Goal: Information Seeking & Learning: Learn about a topic

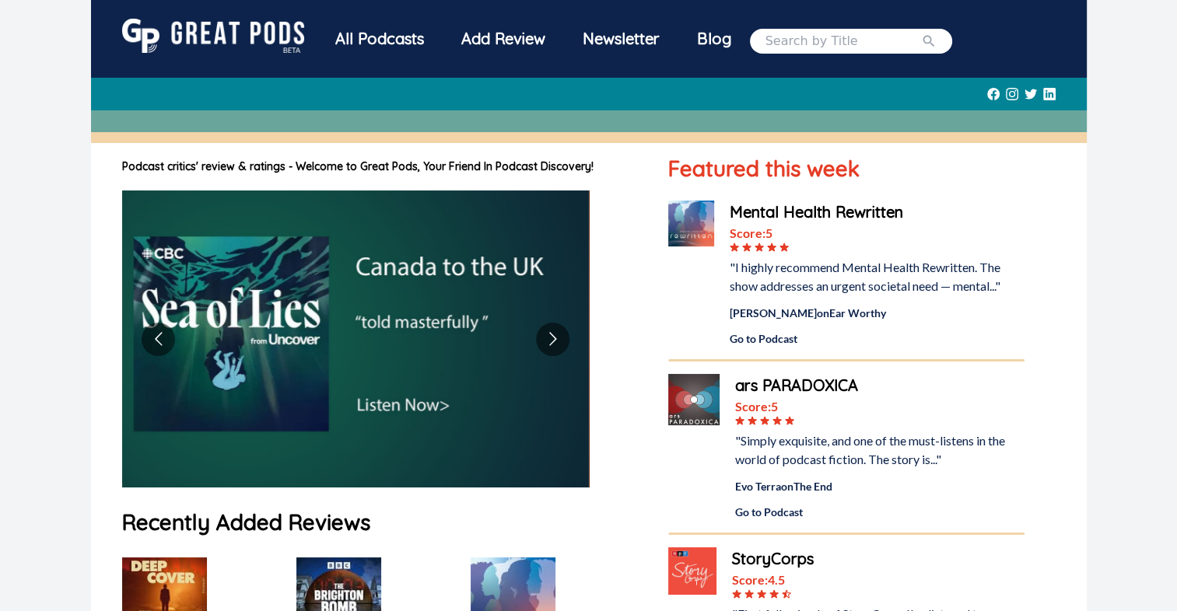
click at [391, 42] on div "All Podcasts" at bounding box center [380, 39] width 126 height 40
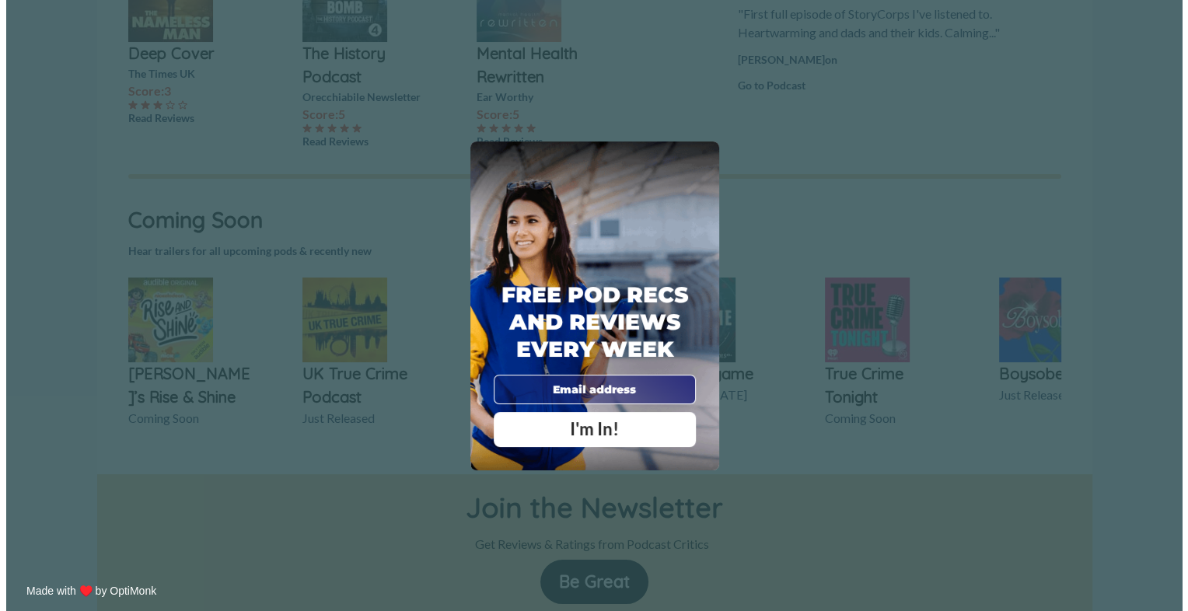
scroll to position [622, 0]
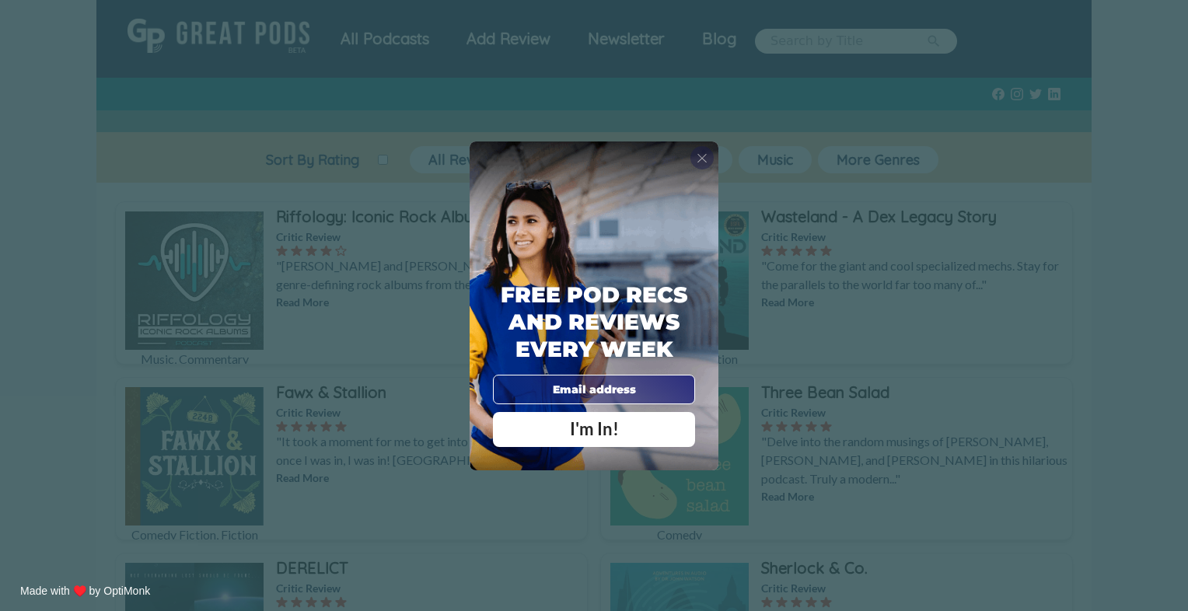
click at [705, 157] on span "X" at bounding box center [702, 158] width 11 height 16
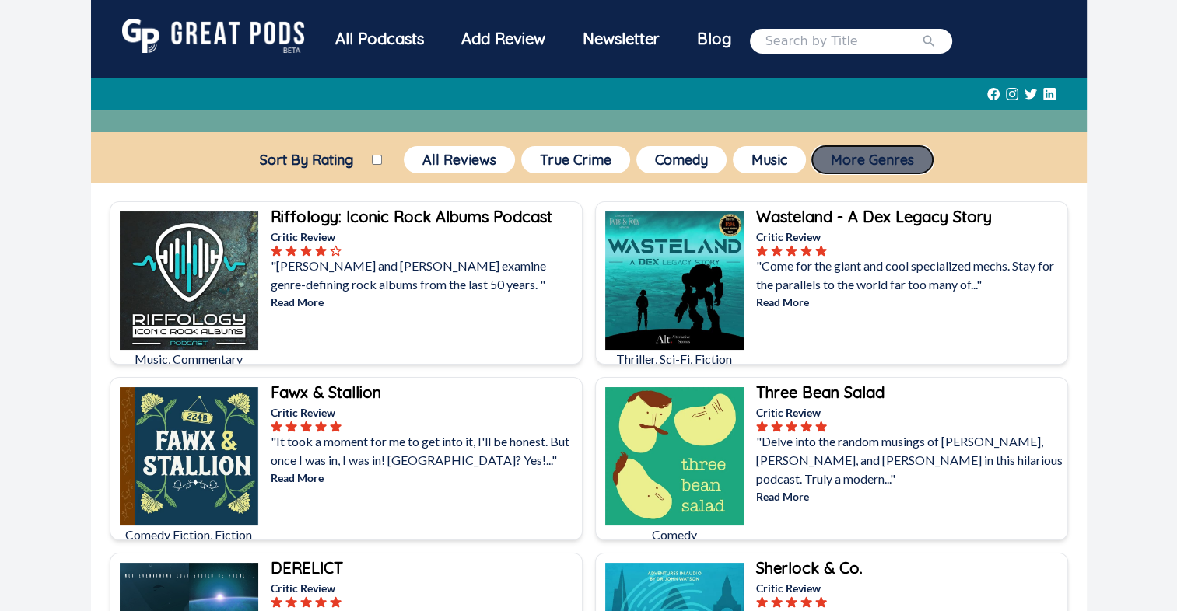
click at [864, 167] on button "More Genres" at bounding box center [872, 159] width 121 height 27
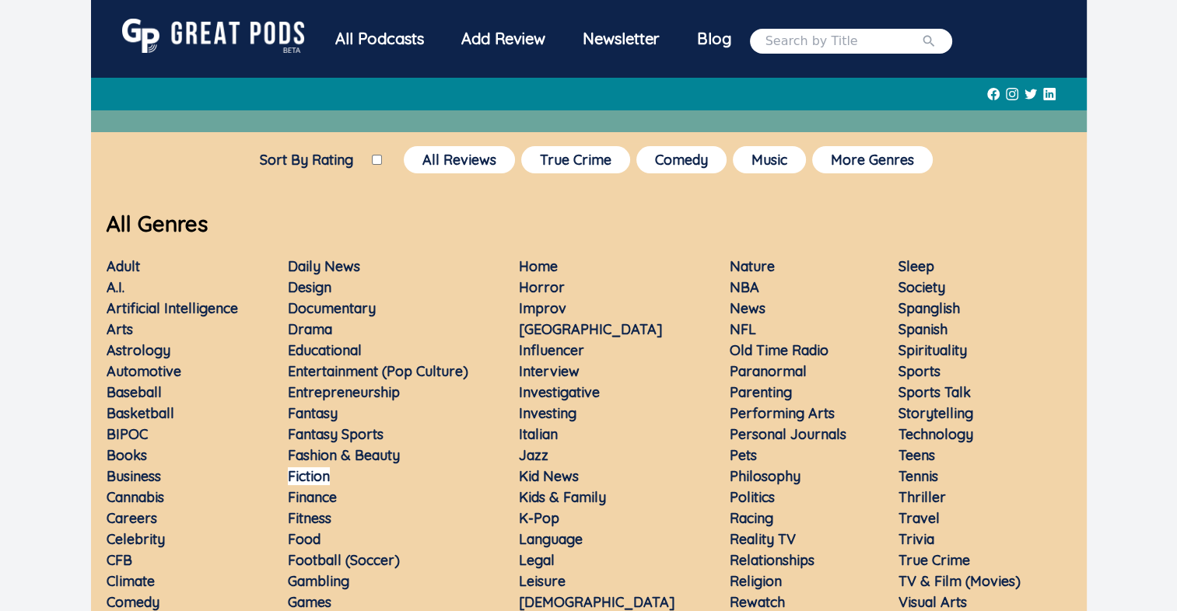
click at [309, 469] on link "Fiction" at bounding box center [309, 476] width 42 height 18
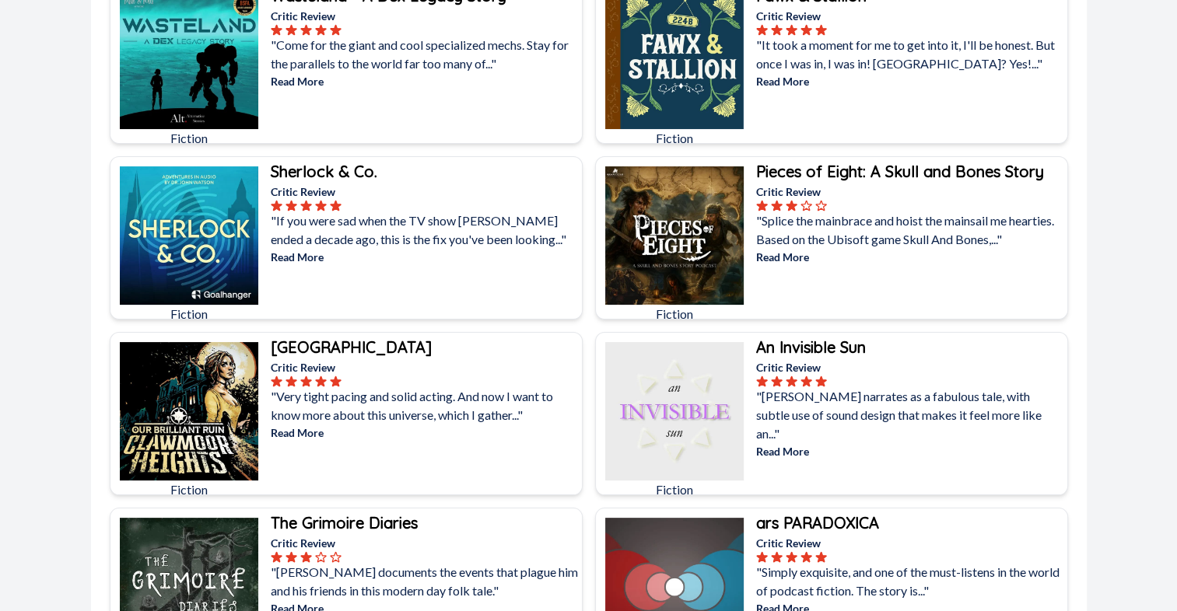
scroll to position [311, 0]
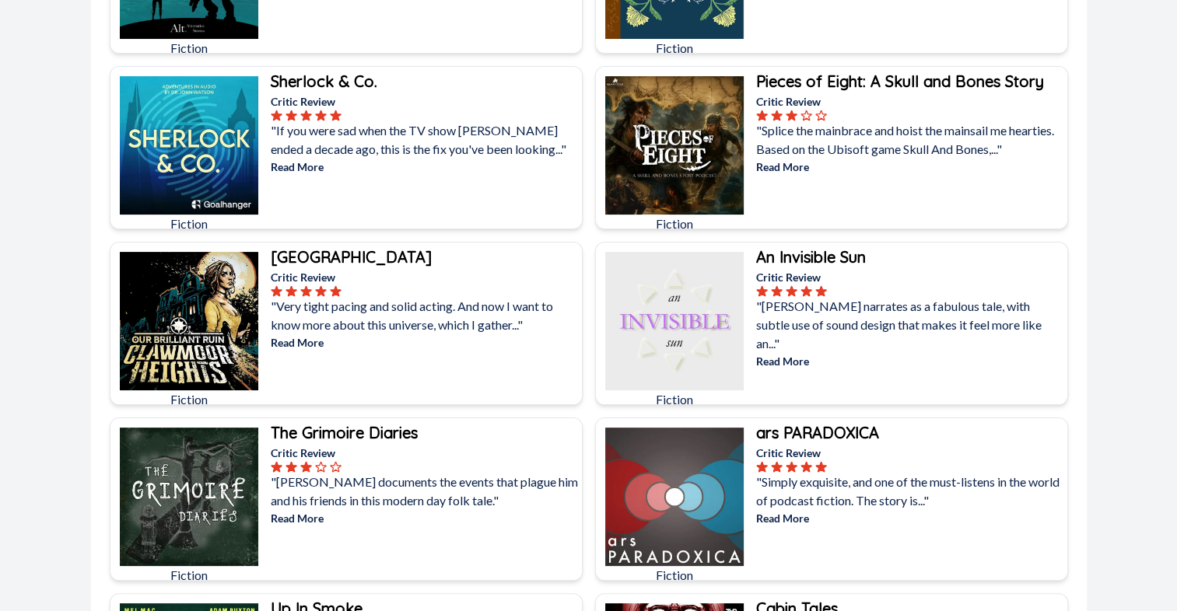
click at [335, 257] on b "[GEOGRAPHIC_DATA]" at bounding box center [351, 256] width 161 height 19
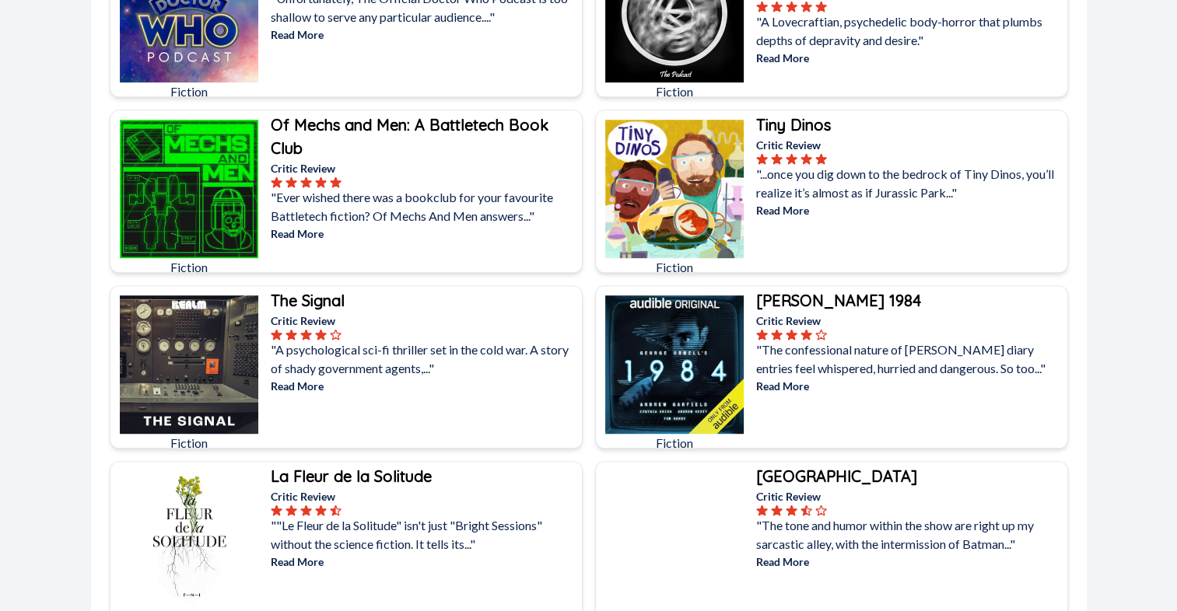
scroll to position [6610, 0]
